Goal: Register for event/course

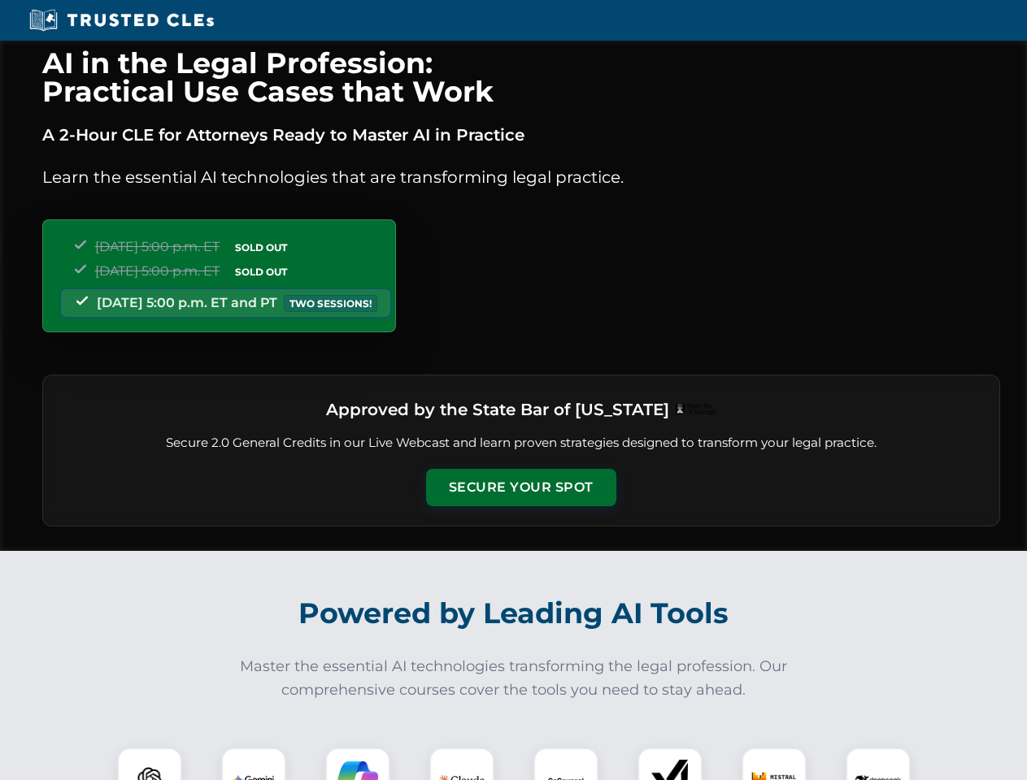
click at [520, 488] on button "Secure Your Spot" at bounding box center [521, 487] width 190 height 37
click at [150, 764] on img at bounding box center [149, 780] width 47 height 47
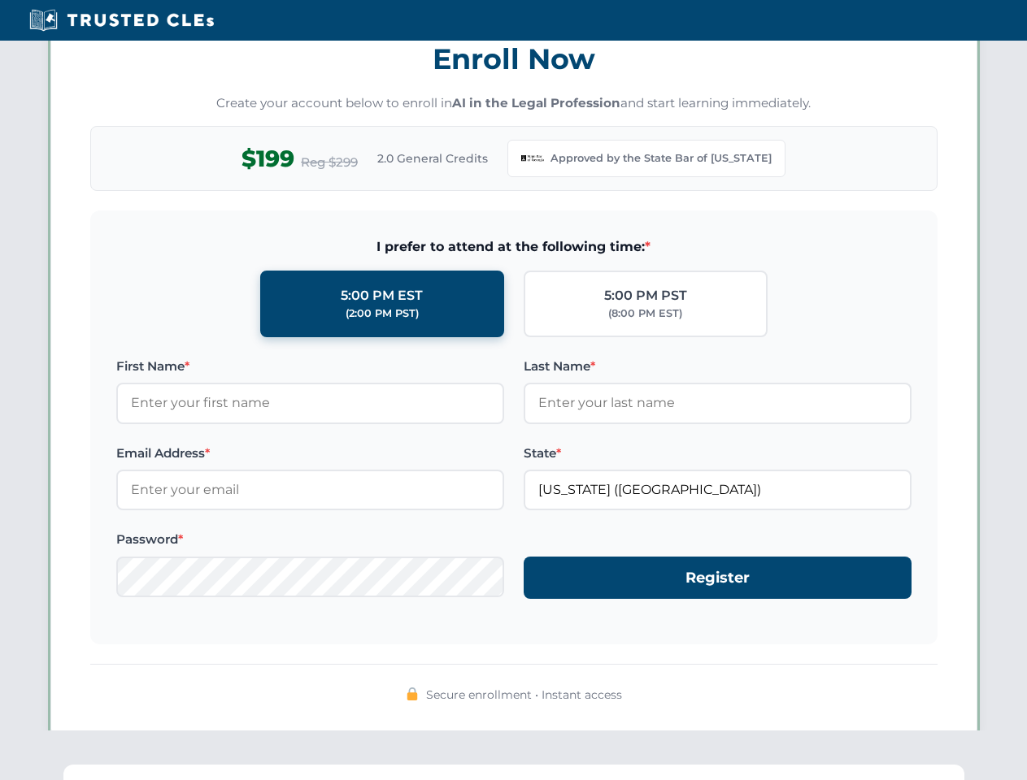
click at [254, 764] on div "AI in the Legal Profession: Practical Use Cases that Work A 2-Hour CLE for Atto…" at bounding box center [513, 538] width 1027 height 3791
